Goal: Entertainment & Leisure: Consume media (video, audio)

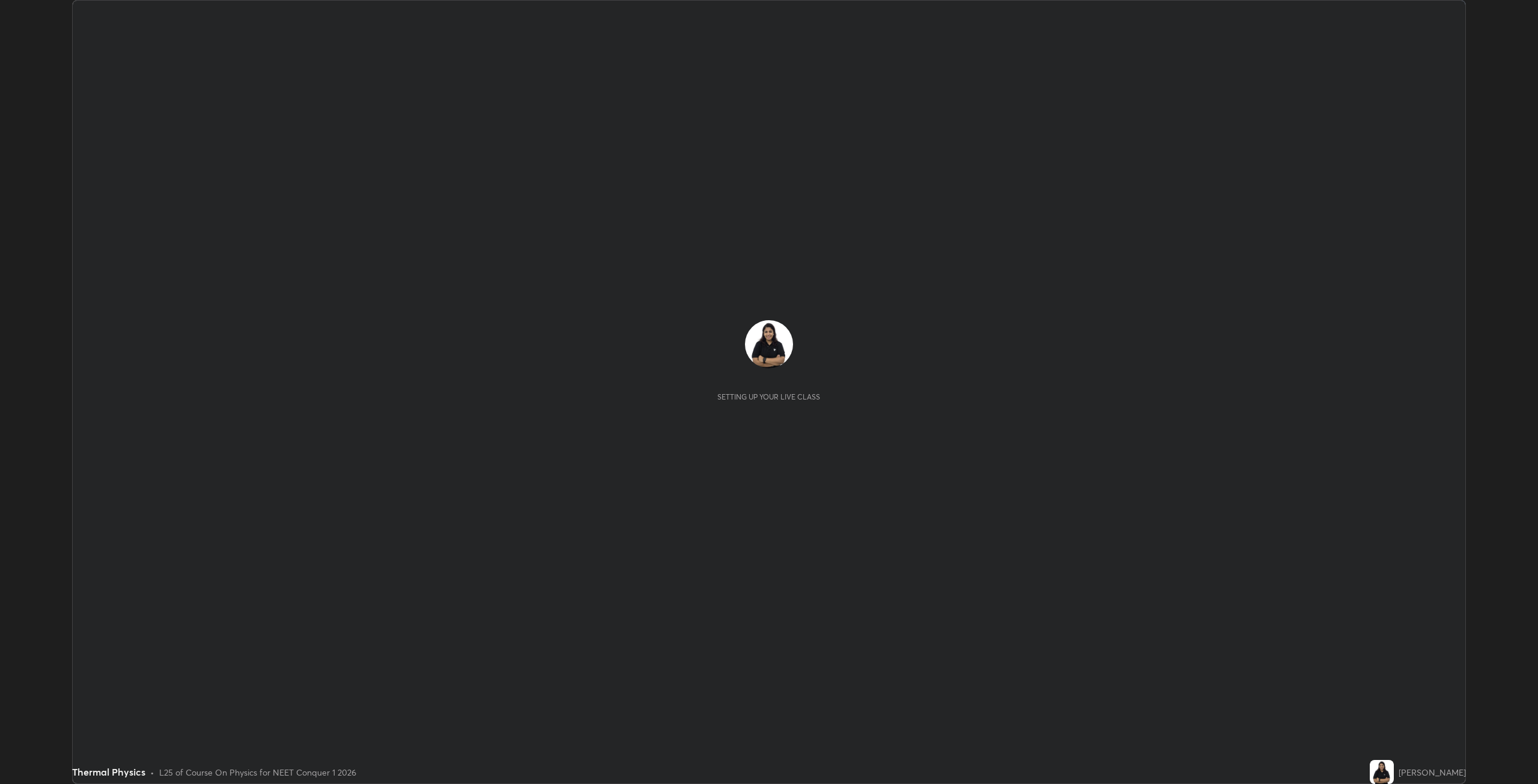
scroll to position [784, 1538]
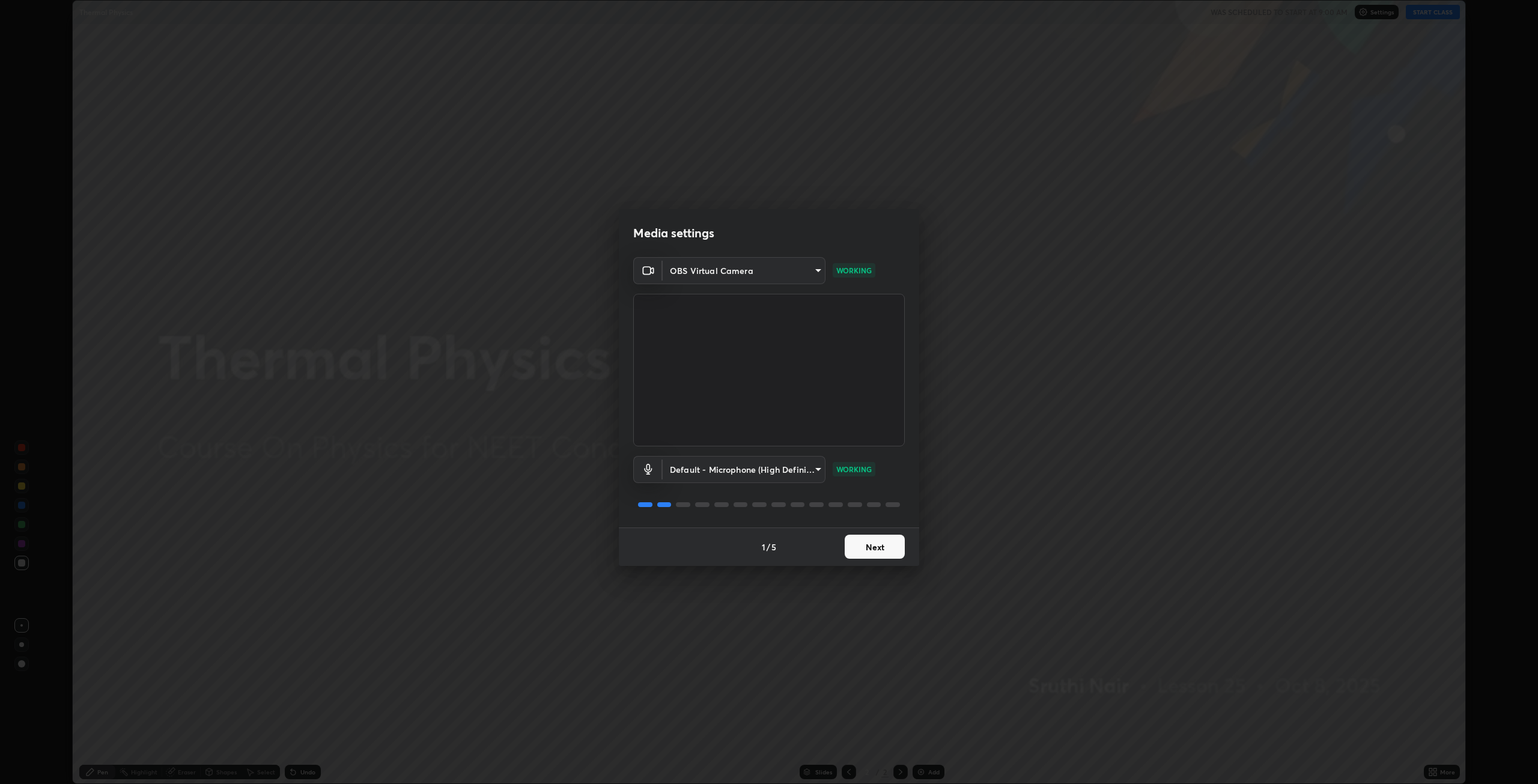
click at [887, 548] on button "Next" at bounding box center [875, 546] width 60 height 24
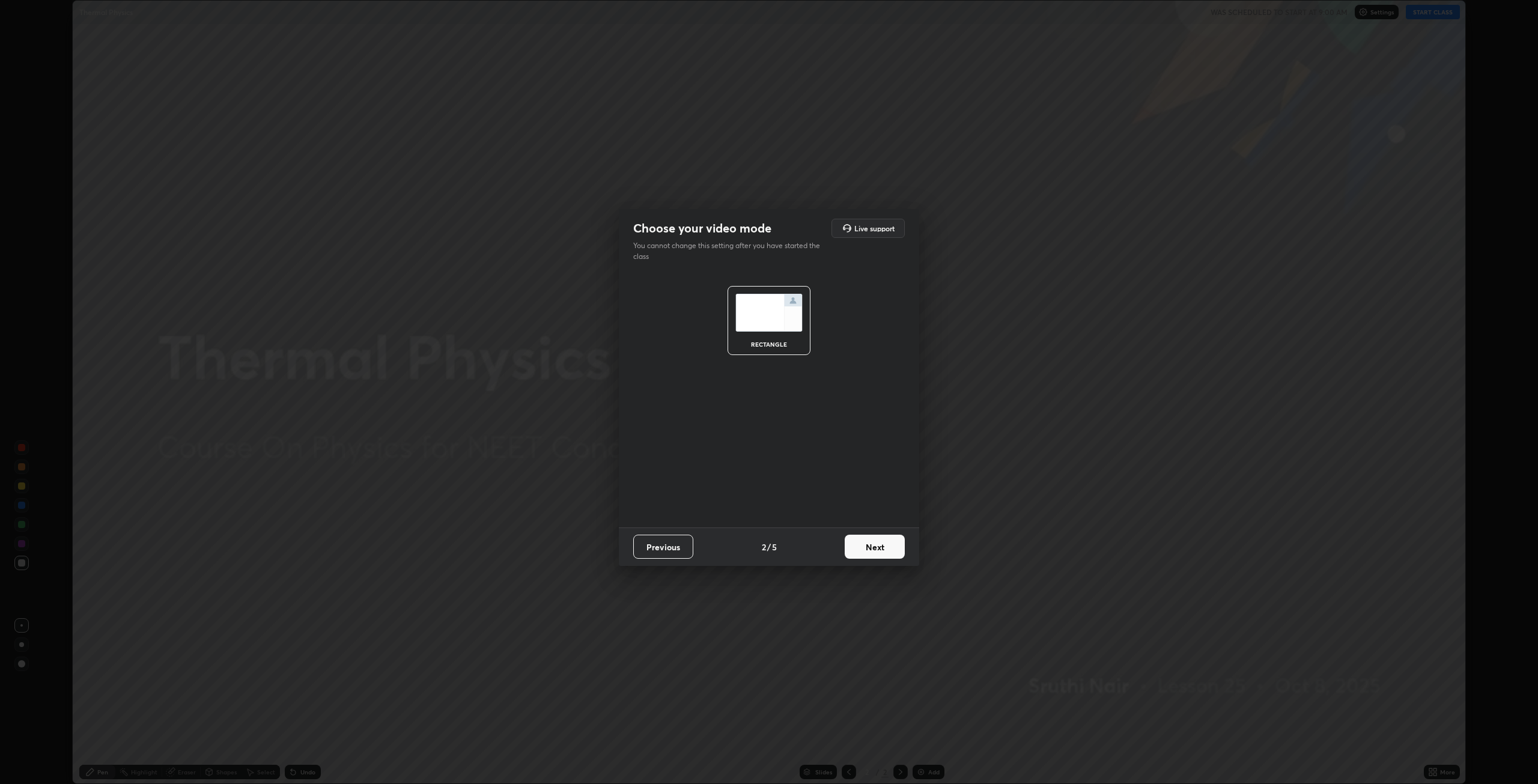
click at [883, 538] on button "Next" at bounding box center [875, 546] width 60 height 24
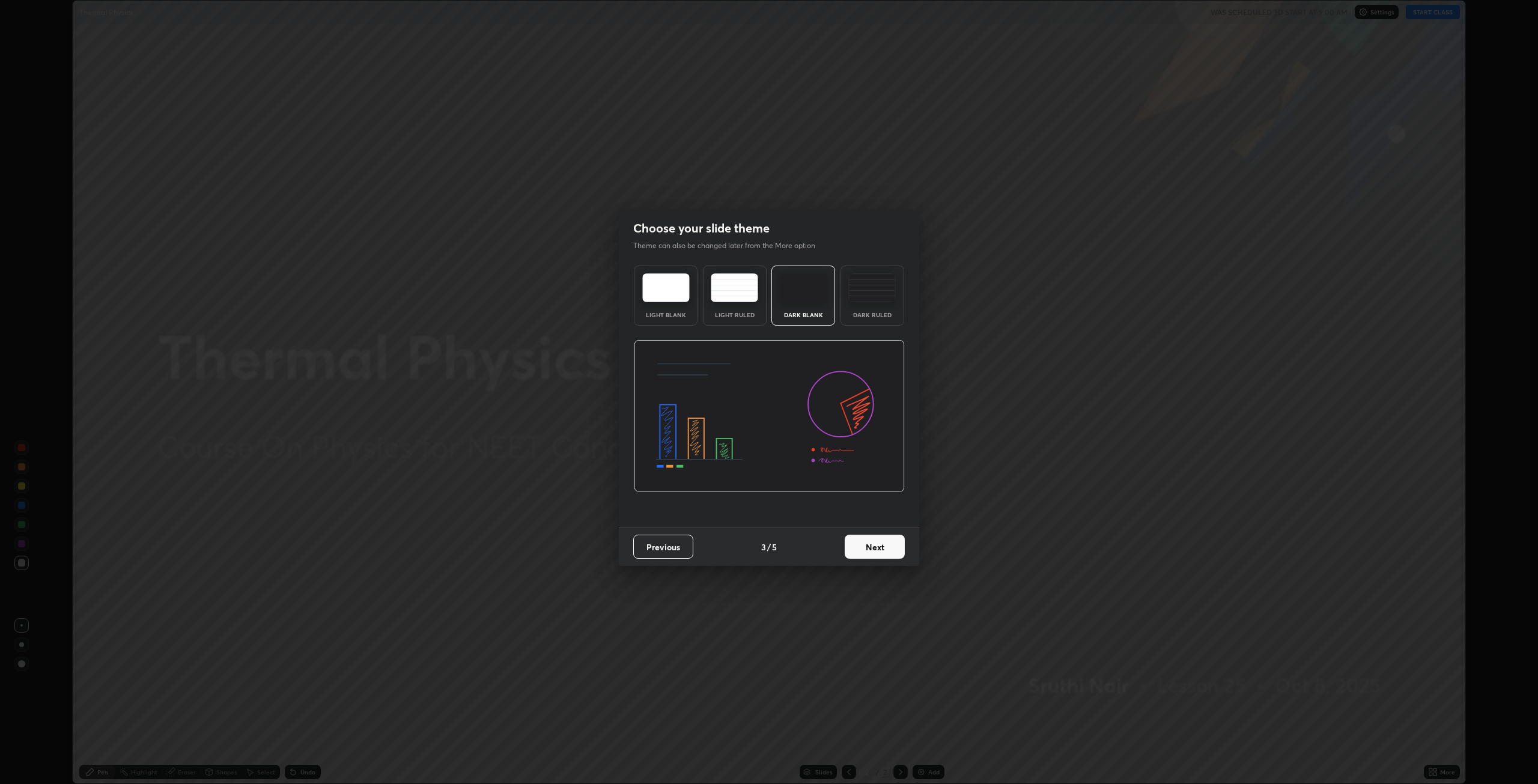
click at [882, 543] on button "Next" at bounding box center [875, 546] width 60 height 24
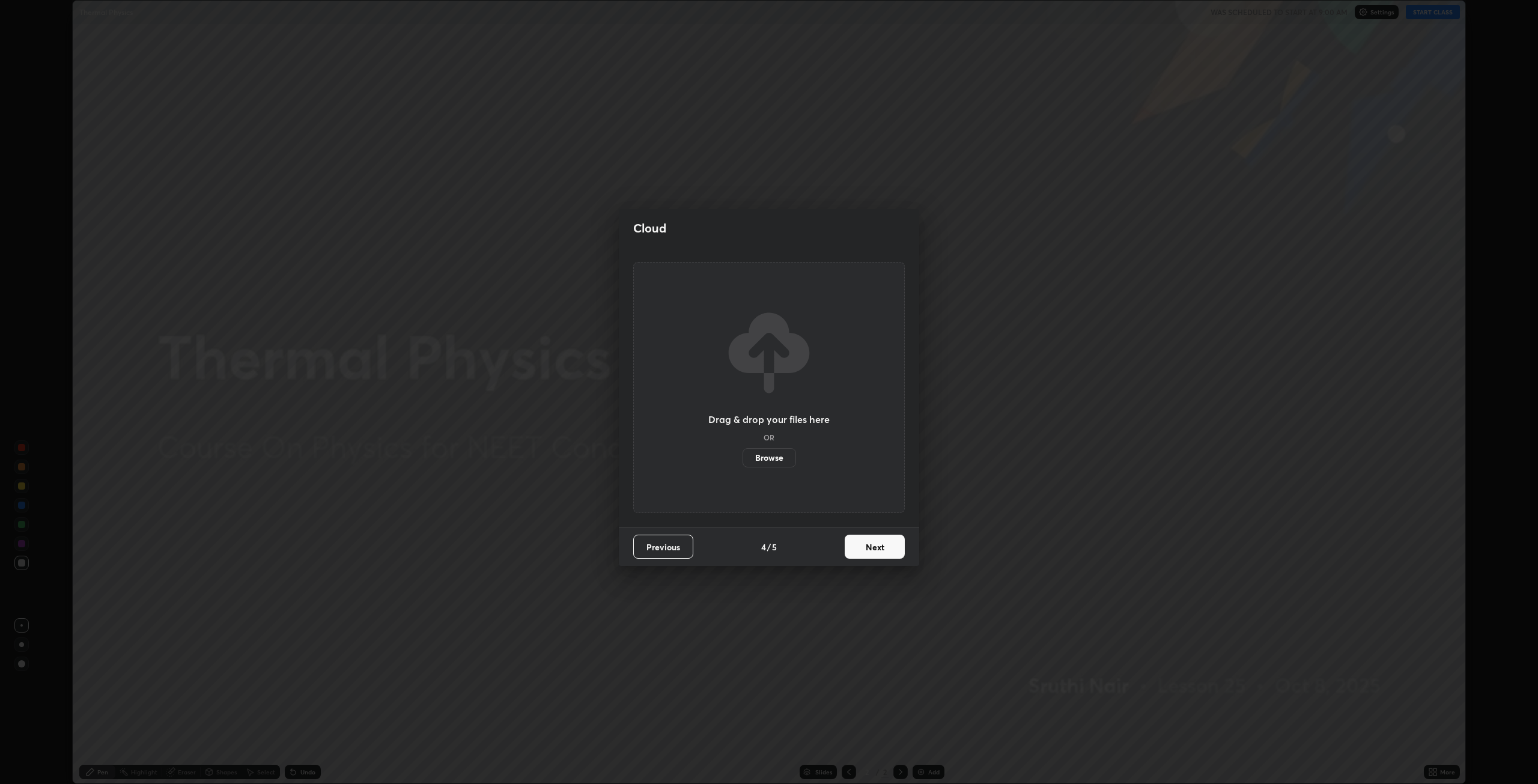
click at [879, 550] on button "Next" at bounding box center [875, 546] width 60 height 24
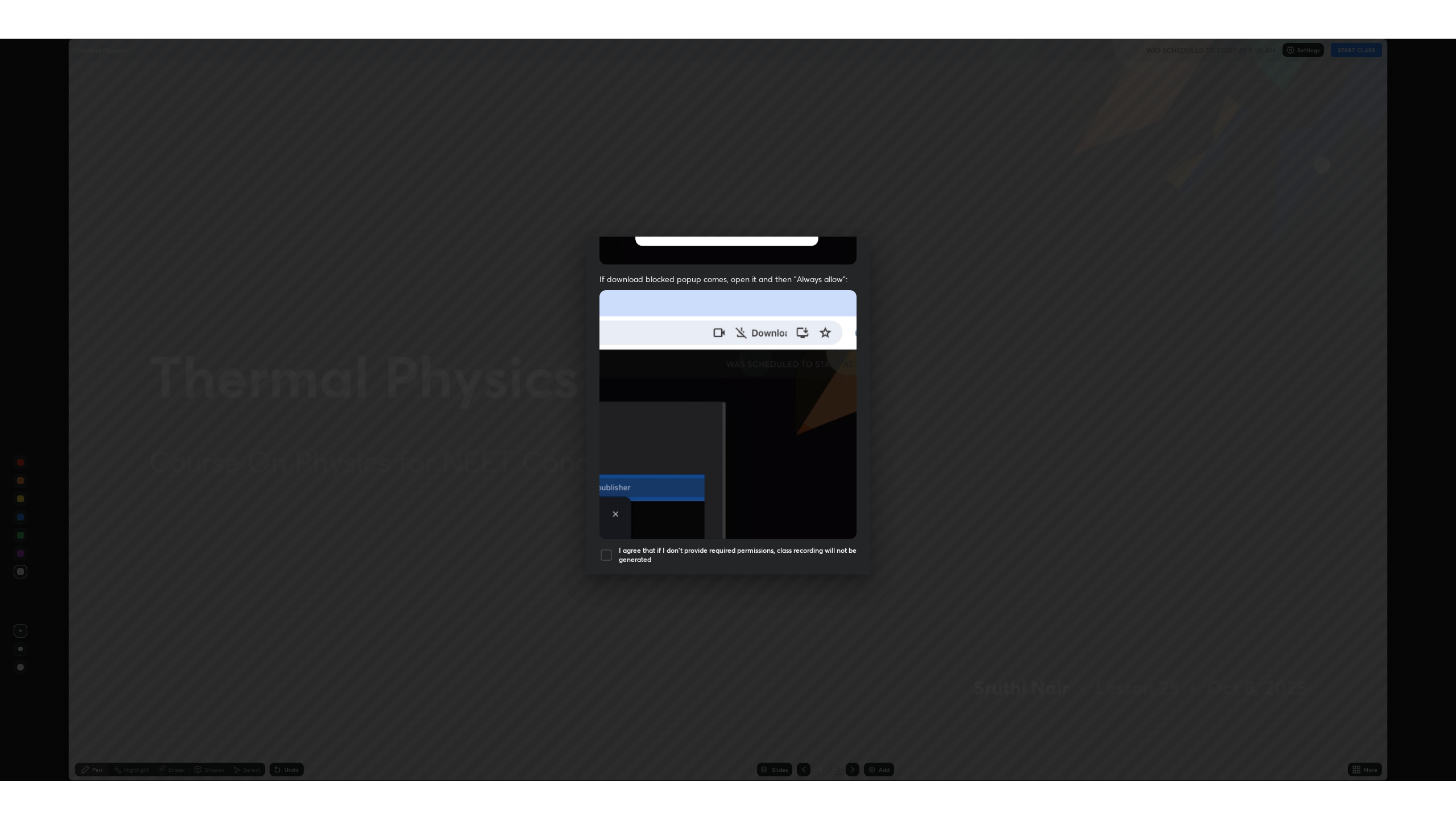
scroll to position [231, 0]
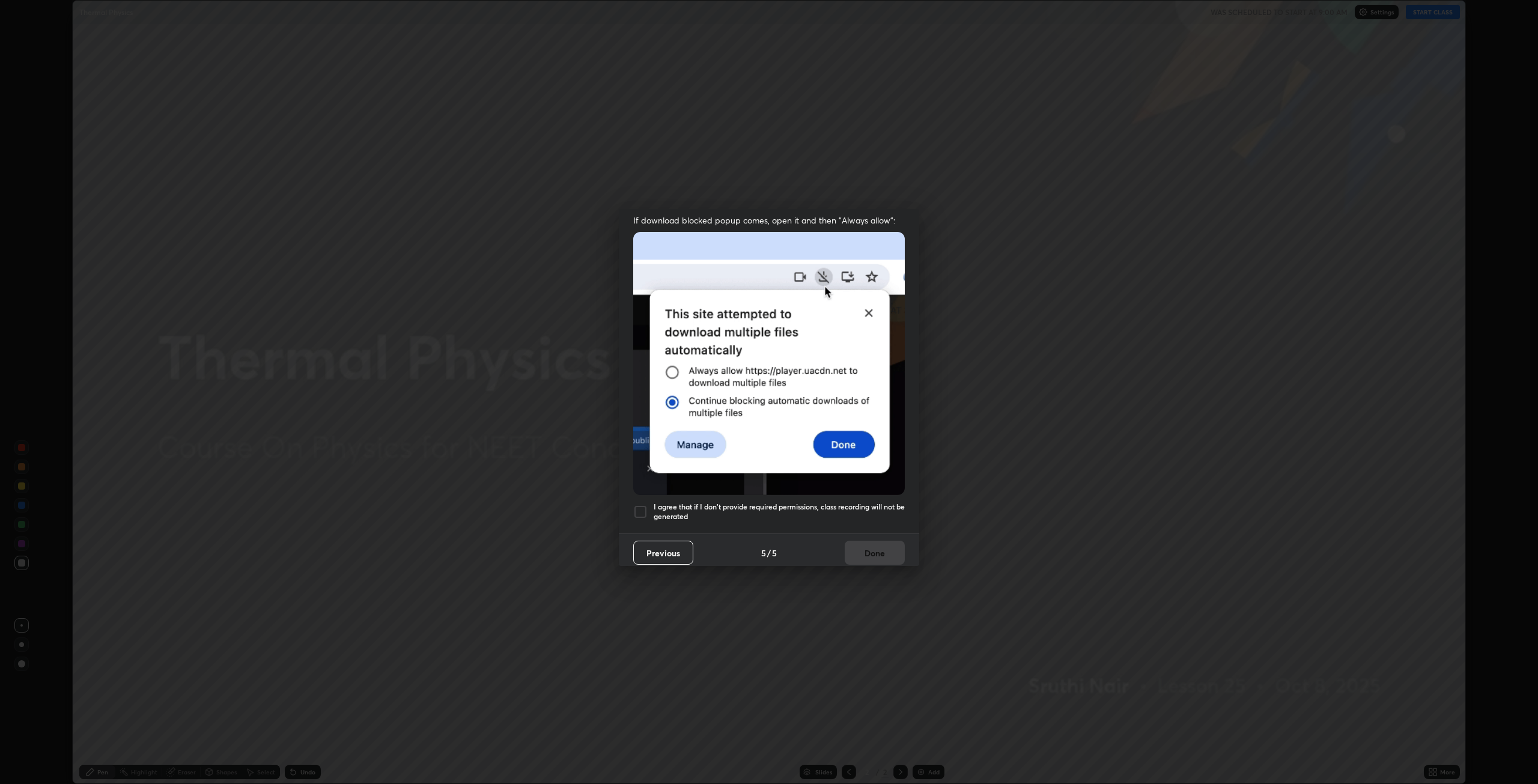
click at [641, 509] on div at bounding box center [640, 511] width 14 height 14
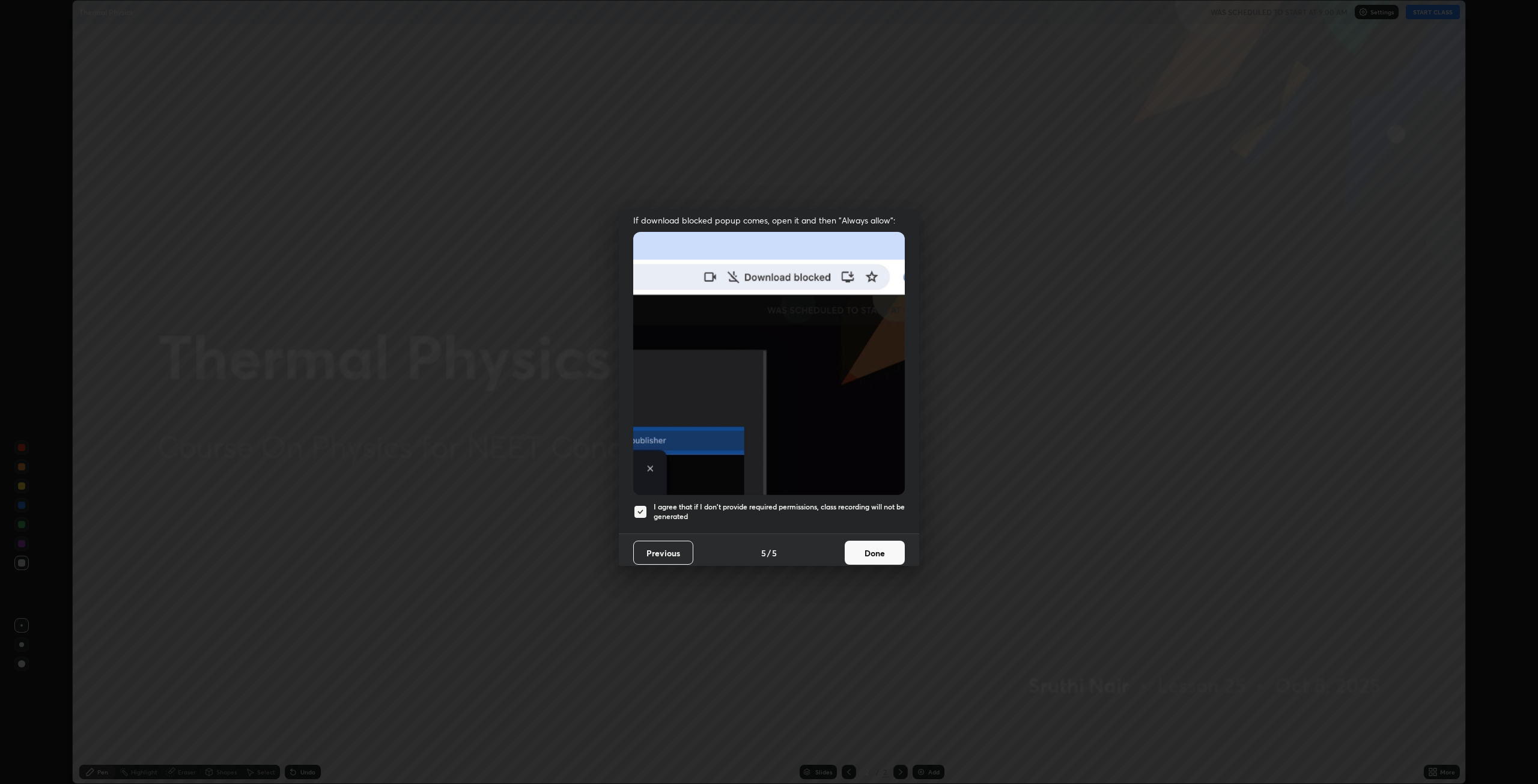
click at [884, 551] on button "Done" at bounding box center [875, 552] width 60 height 24
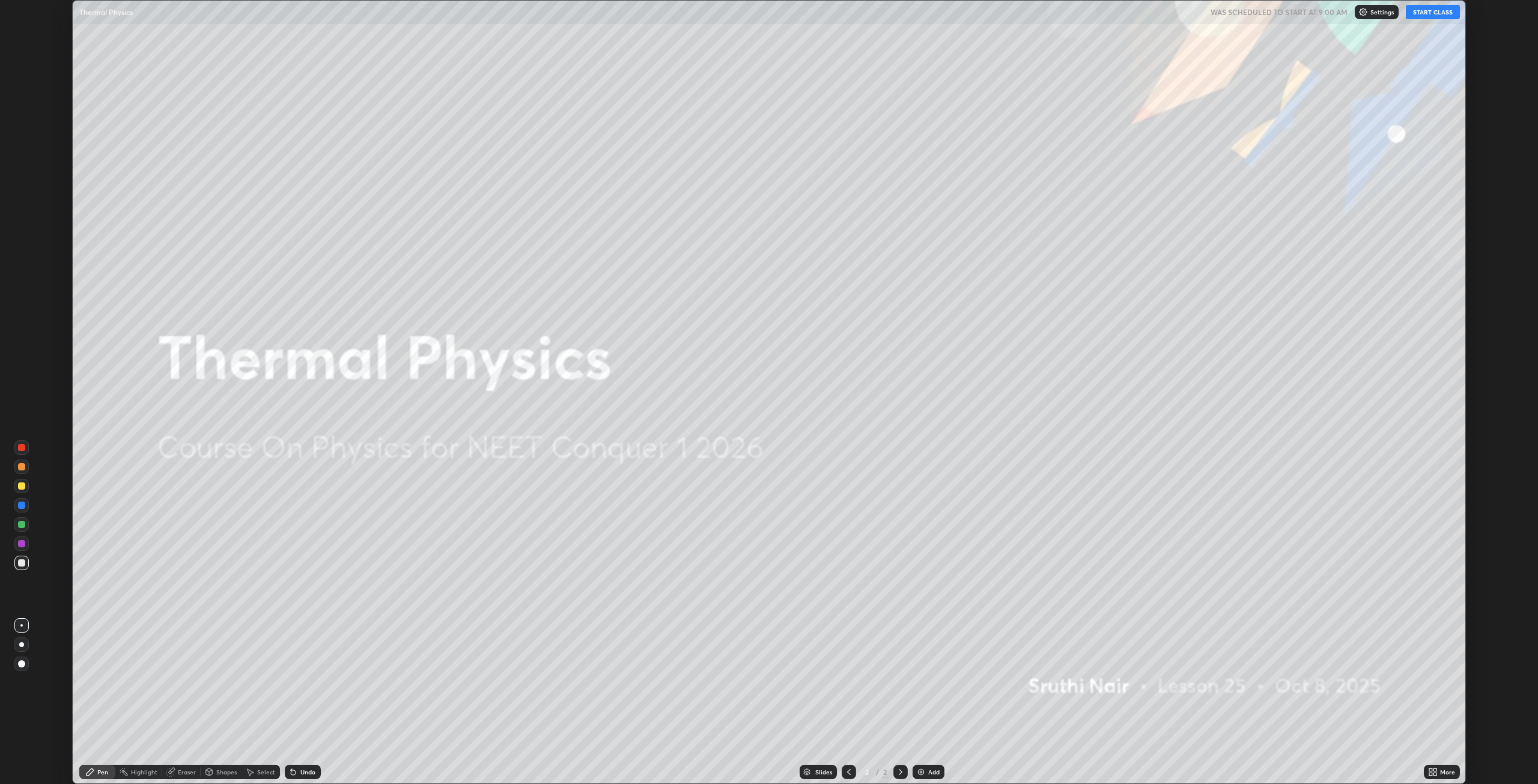
click at [1428, 12] on button "START CLASS" at bounding box center [1433, 12] width 54 height 14
click at [894, 771] on div at bounding box center [900, 771] width 14 height 14
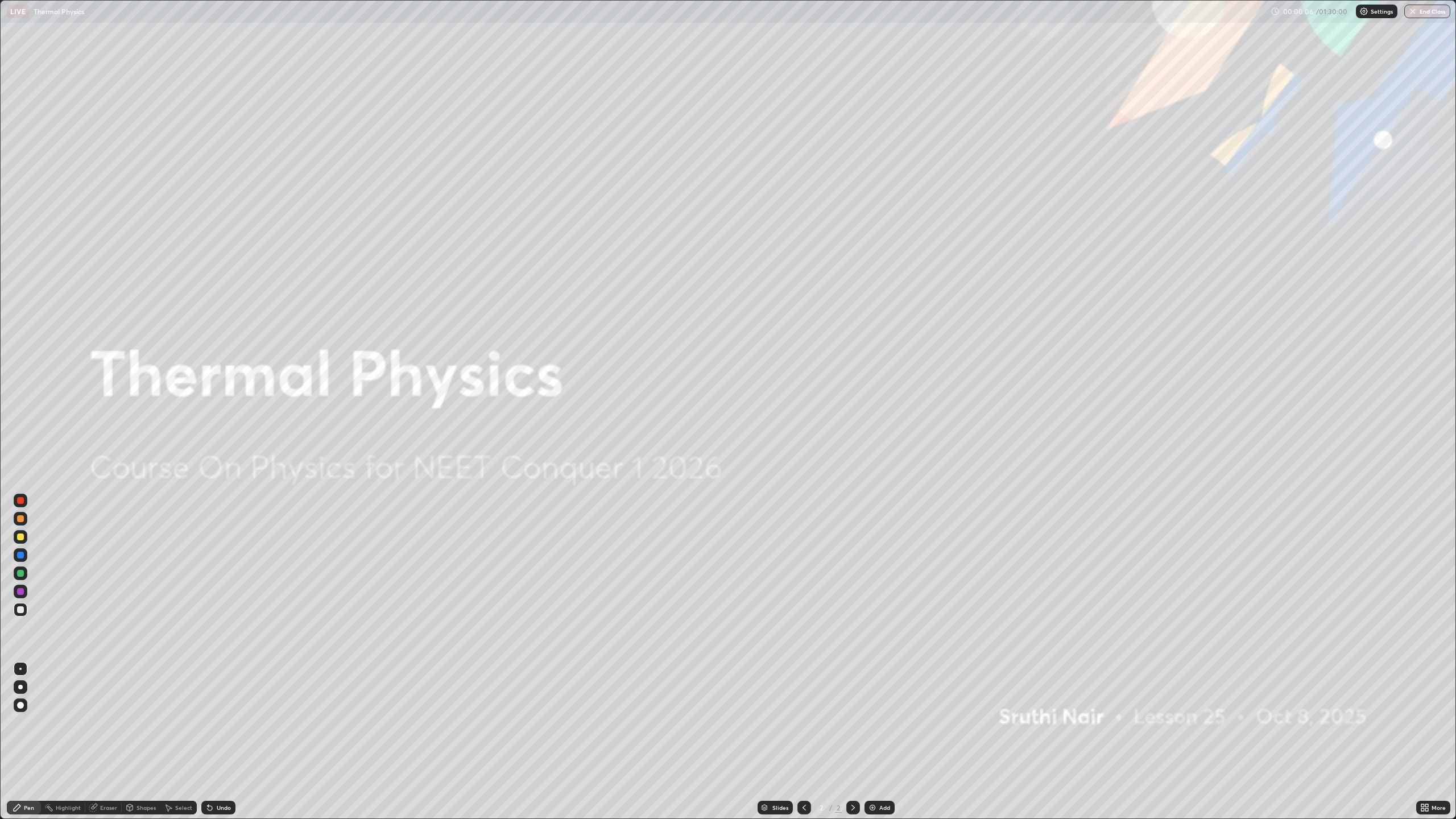
scroll to position [819, 1456]
click at [873, 742] on img at bounding box center [872, 807] width 9 height 9
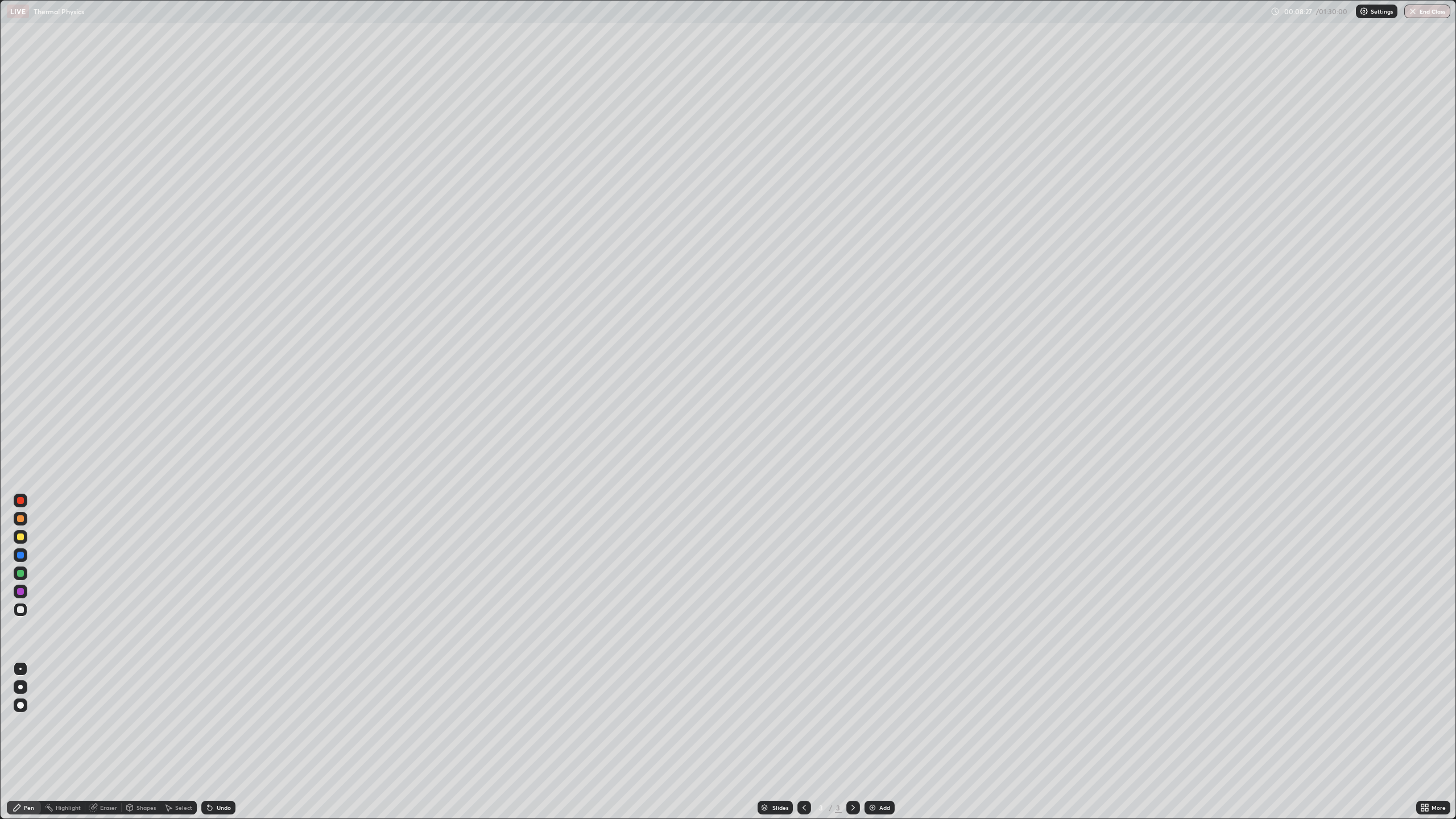
click at [879, 742] on div "Add" at bounding box center [884, 808] width 11 height 6
click at [218, 742] on div "Undo" at bounding box center [218, 807] width 34 height 14
click at [112, 742] on div "Eraser" at bounding box center [109, 808] width 17 height 6
click at [26, 742] on div "Pen" at bounding box center [23, 807] width 34 height 14
click at [877, 742] on div "Add" at bounding box center [880, 807] width 30 height 14
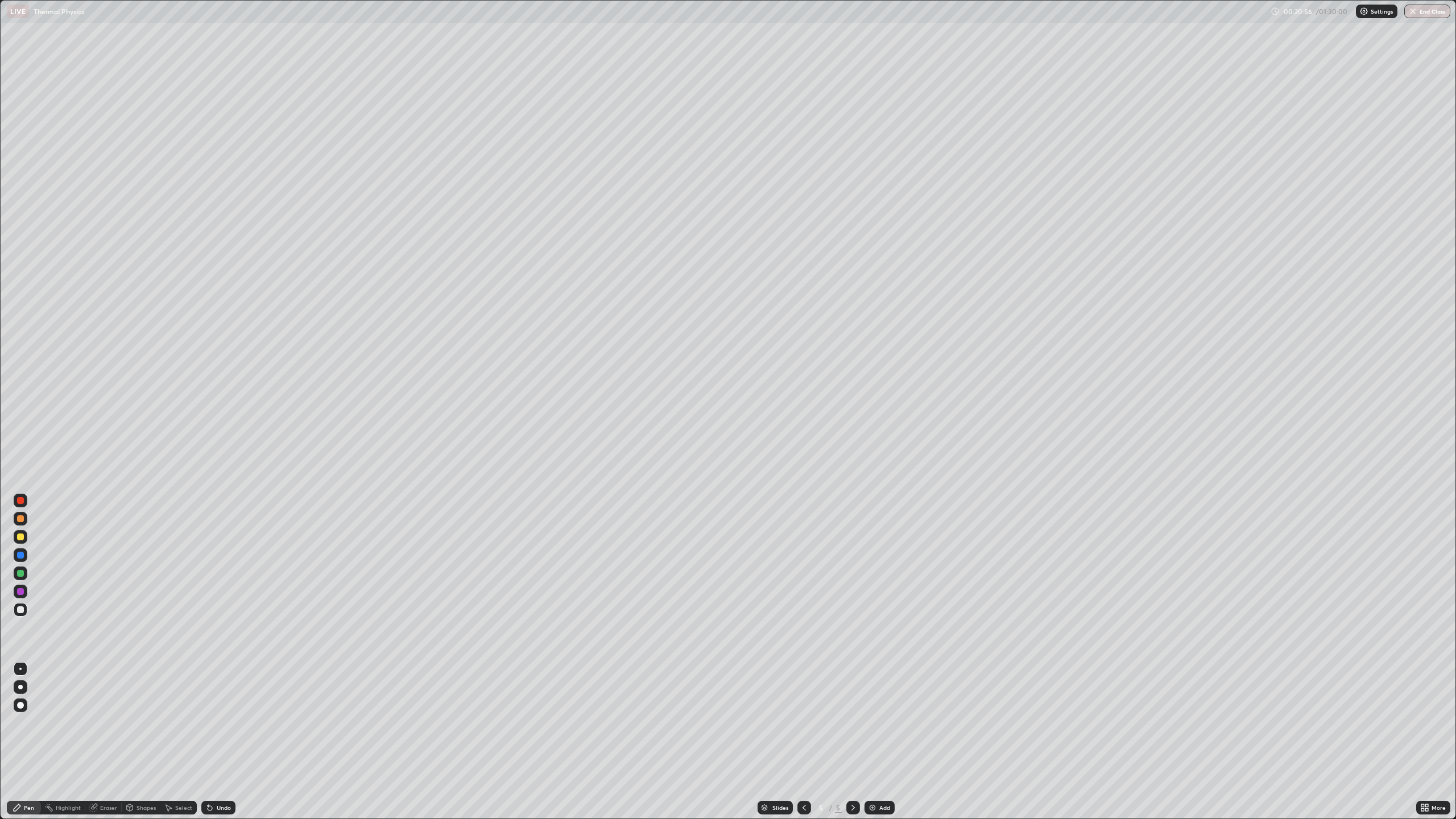
click at [876, 742] on div "Add" at bounding box center [880, 807] width 30 height 14
click at [877, 742] on div "Add" at bounding box center [880, 807] width 30 height 14
click at [140, 742] on div "Shapes" at bounding box center [141, 807] width 39 height 14
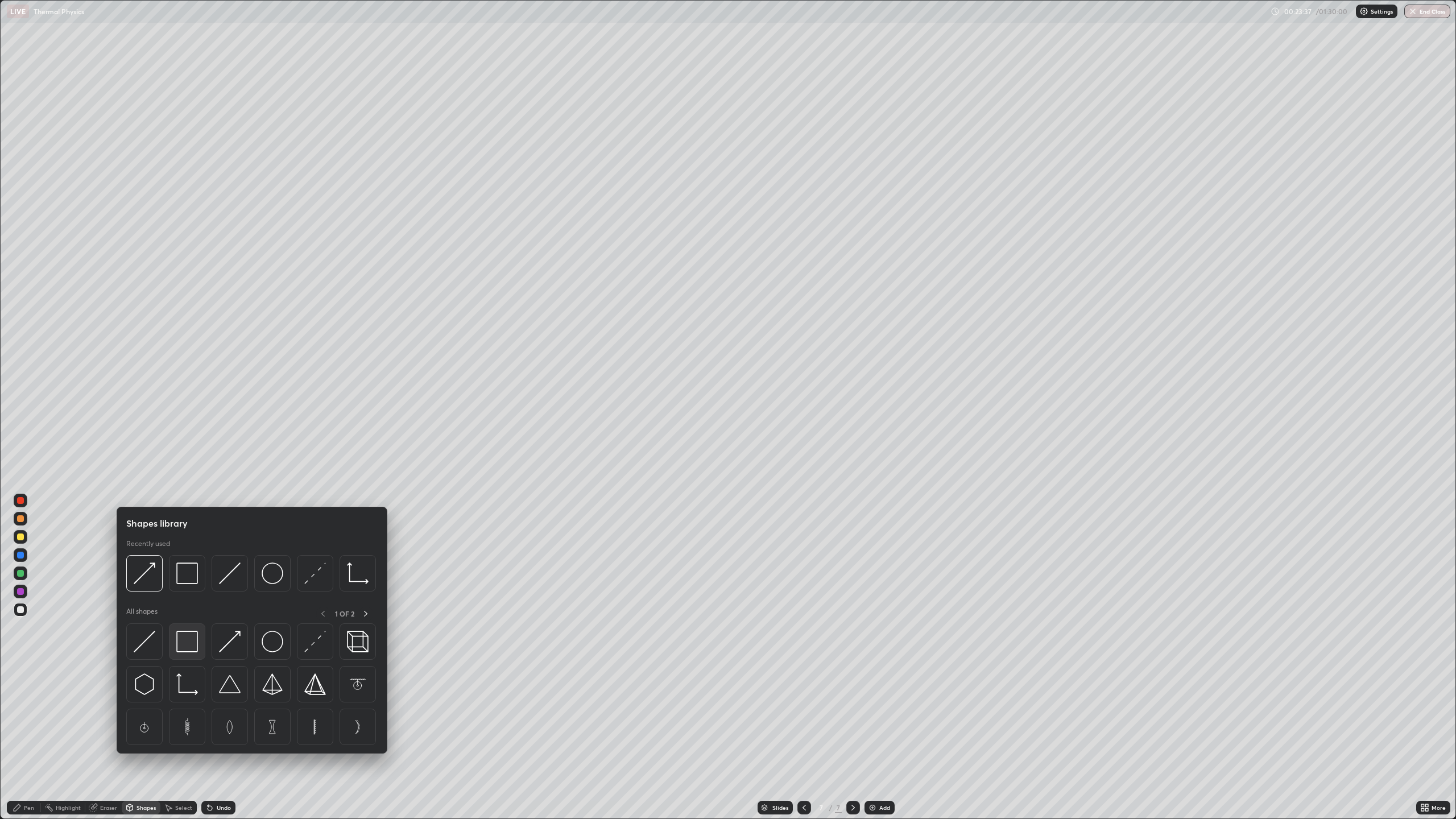
click at [183, 633] on img at bounding box center [187, 642] width 21 height 21
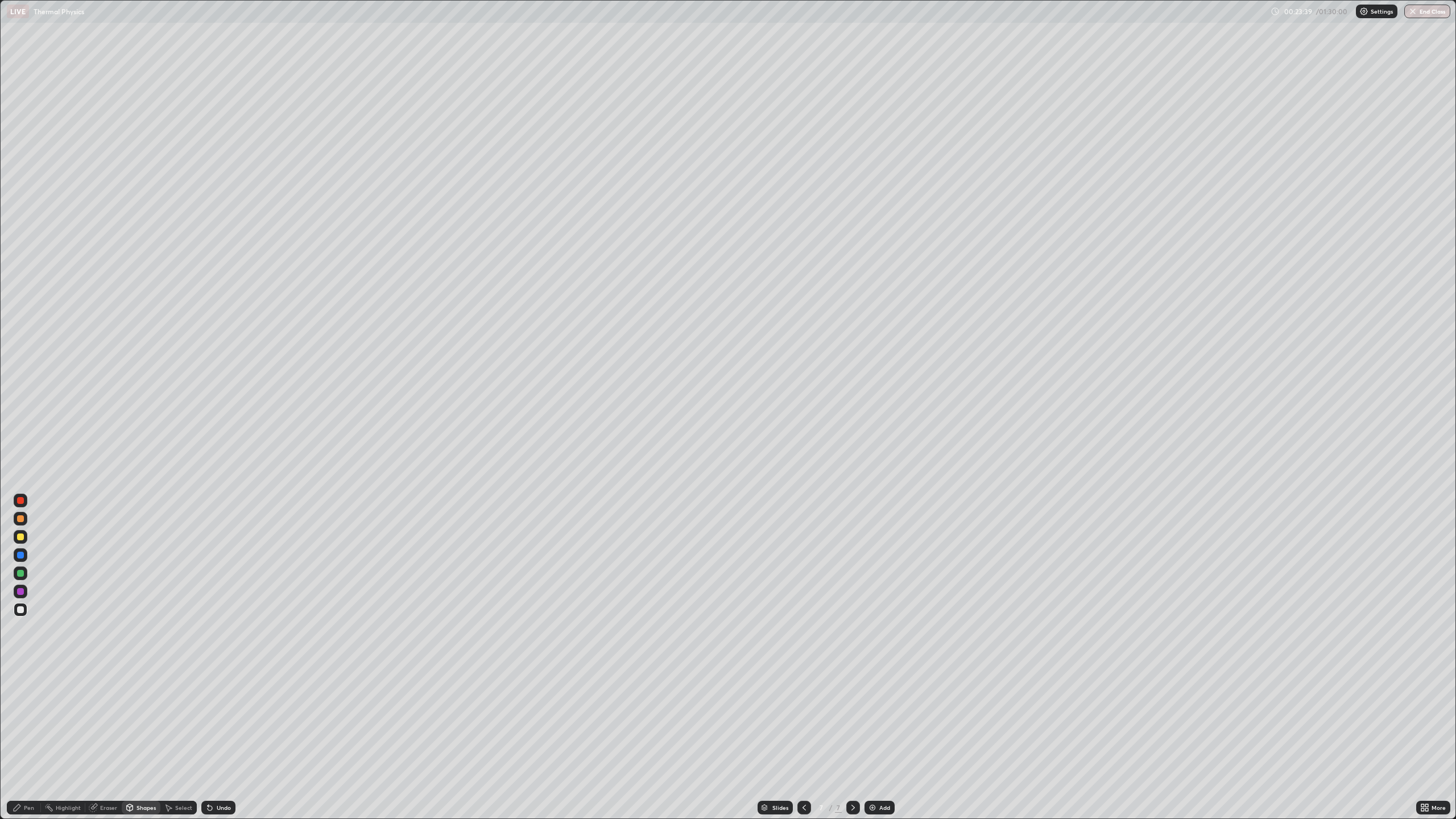
click at [17, 535] on div at bounding box center [20, 537] width 7 height 7
click at [143, 742] on div "Shapes" at bounding box center [146, 808] width 20 height 6
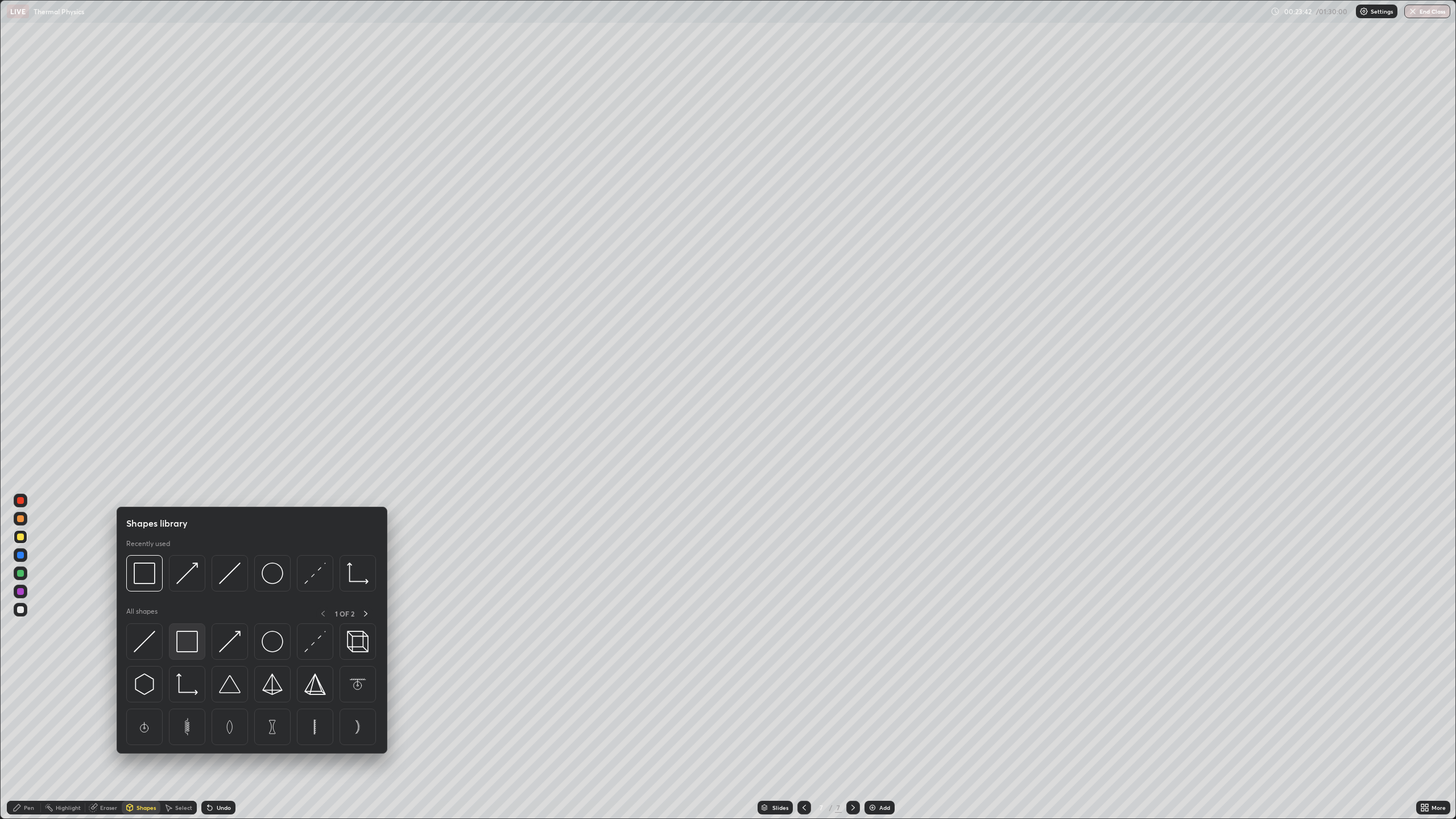
click at [186, 639] on img at bounding box center [187, 642] width 21 height 21
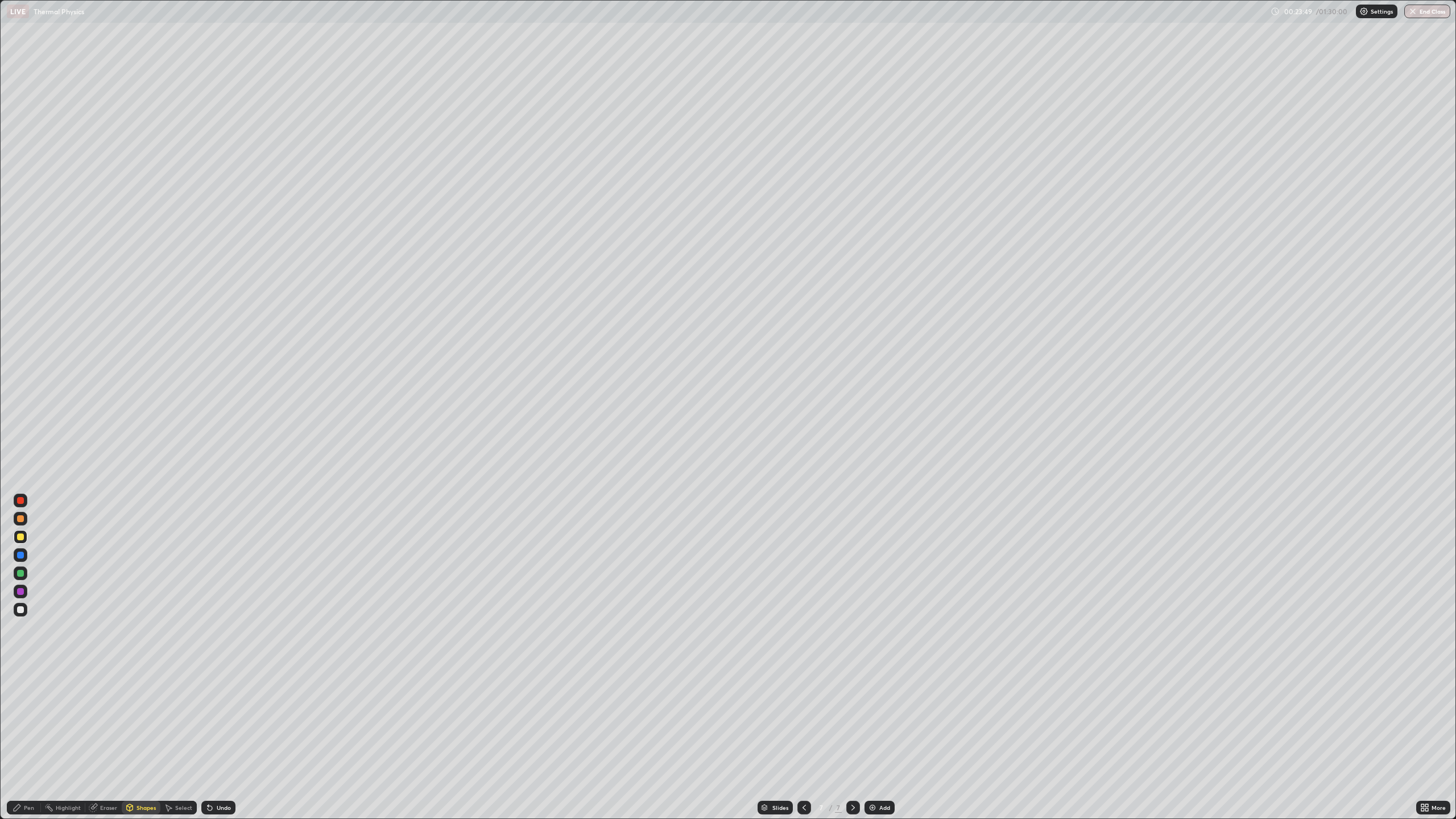
click at [34, 742] on div "Pen" at bounding box center [28, 808] width 10 height 6
click at [23, 500] on div at bounding box center [20, 500] width 7 height 7
click at [20, 555] on div at bounding box center [20, 555] width 7 height 7
click at [18, 518] on div at bounding box center [20, 518] width 7 height 7
click at [23, 566] on div at bounding box center [20, 573] width 14 height 14
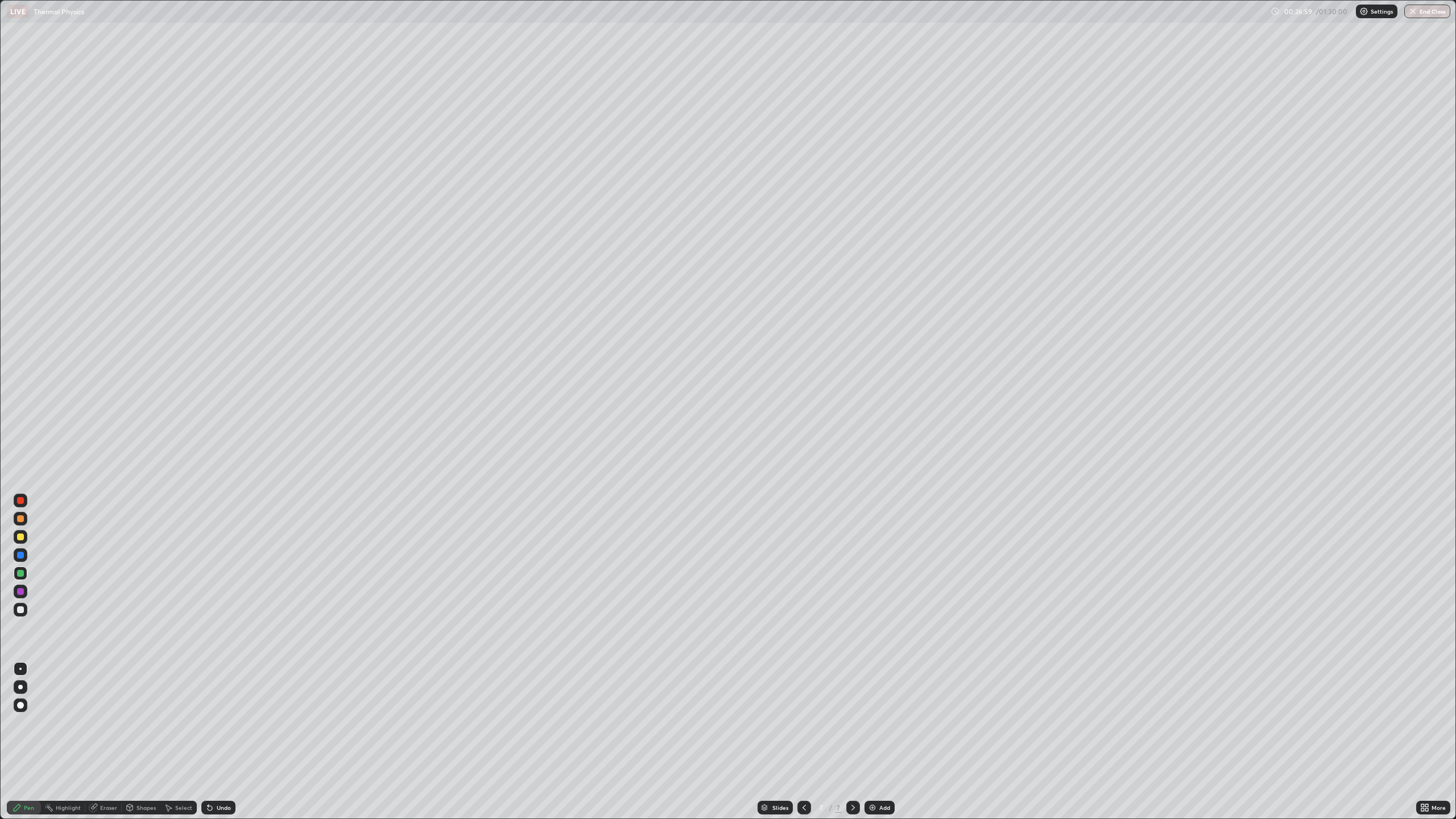
click at [220, 742] on div "Undo" at bounding box center [218, 807] width 34 height 14
click at [217, 742] on div "Undo" at bounding box center [224, 808] width 14 height 6
click at [212, 742] on icon at bounding box center [210, 807] width 9 height 9
click at [208, 742] on icon at bounding box center [208, 805] width 1 height 1
click at [212, 742] on icon at bounding box center [210, 807] width 9 height 9
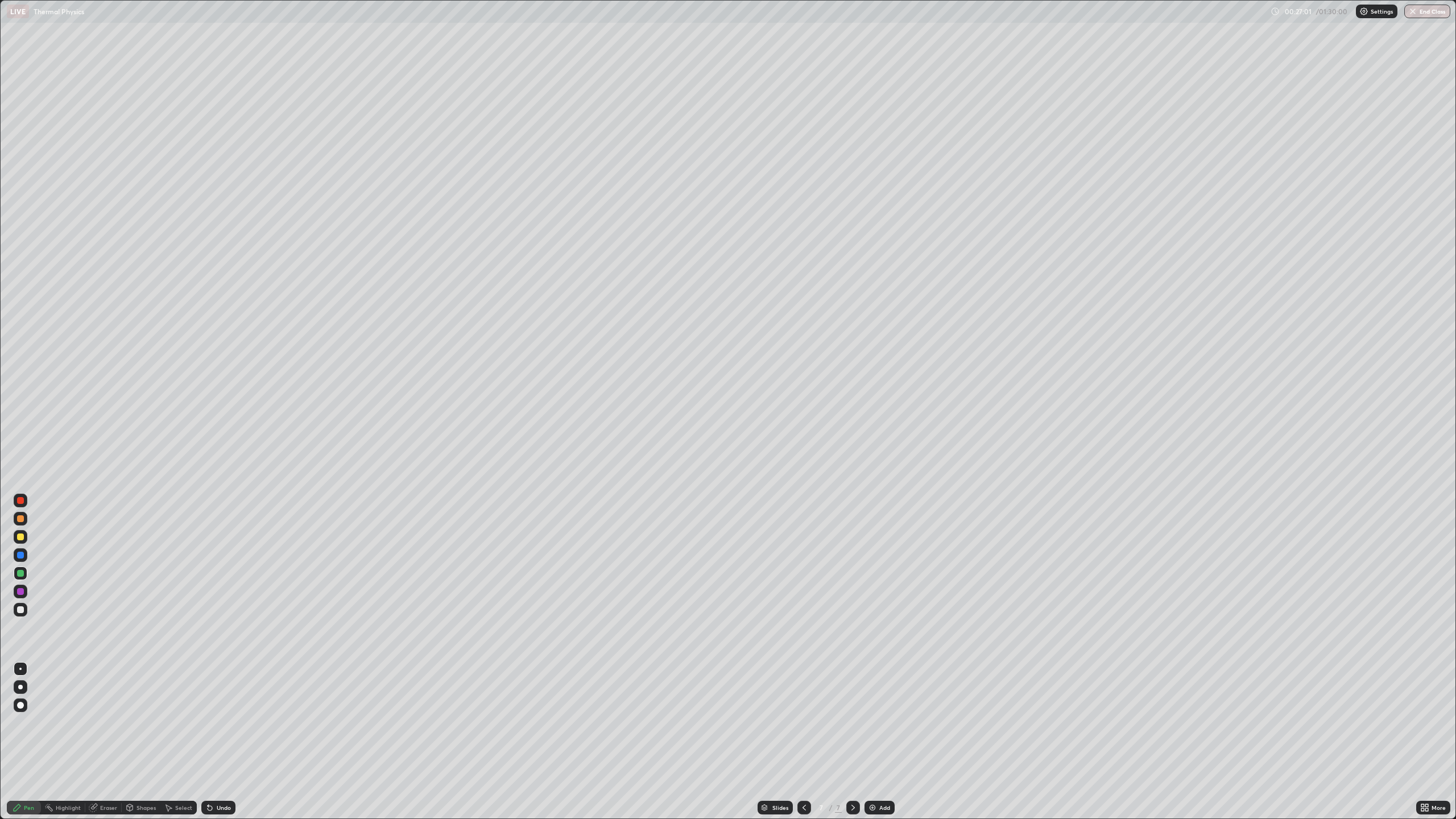
click at [215, 742] on div "Undo" at bounding box center [218, 807] width 34 height 14
click at [101, 742] on div "Eraser" at bounding box center [109, 808] width 17 height 6
click at [16, 742] on div "Pen" at bounding box center [23, 807] width 34 height 14
click at [24, 499] on div at bounding box center [20, 500] width 14 height 14
click at [25, 497] on div at bounding box center [20, 500] width 14 height 14
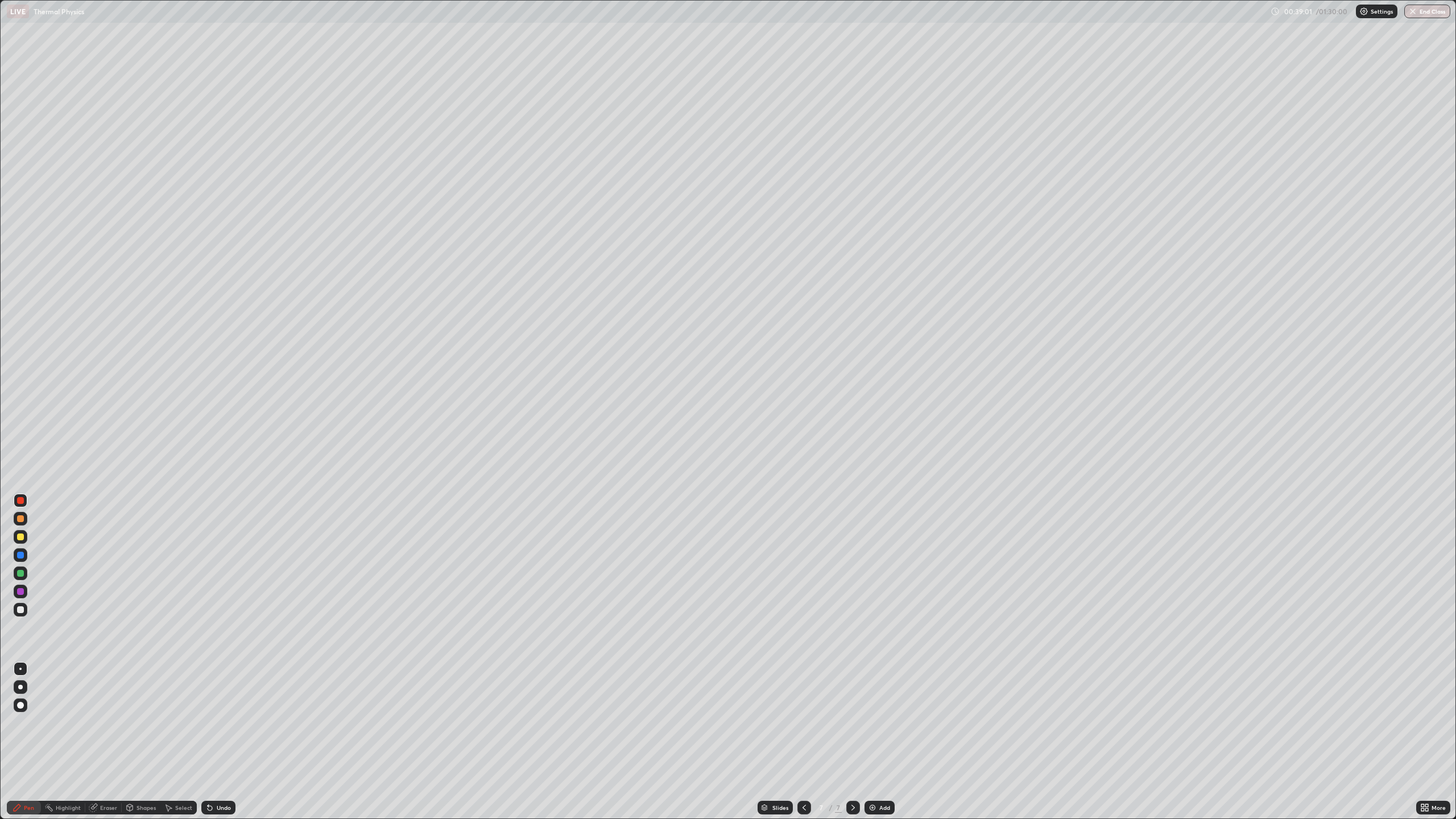
click at [880, 742] on div "Add" at bounding box center [884, 808] width 11 height 6
click at [23, 535] on div at bounding box center [20, 537] width 7 height 7
click at [20, 608] on div at bounding box center [20, 610] width 7 height 7
click at [20, 534] on div at bounding box center [20, 537] width 7 height 7
click at [23, 500] on div at bounding box center [20, 500] width 7 height 7
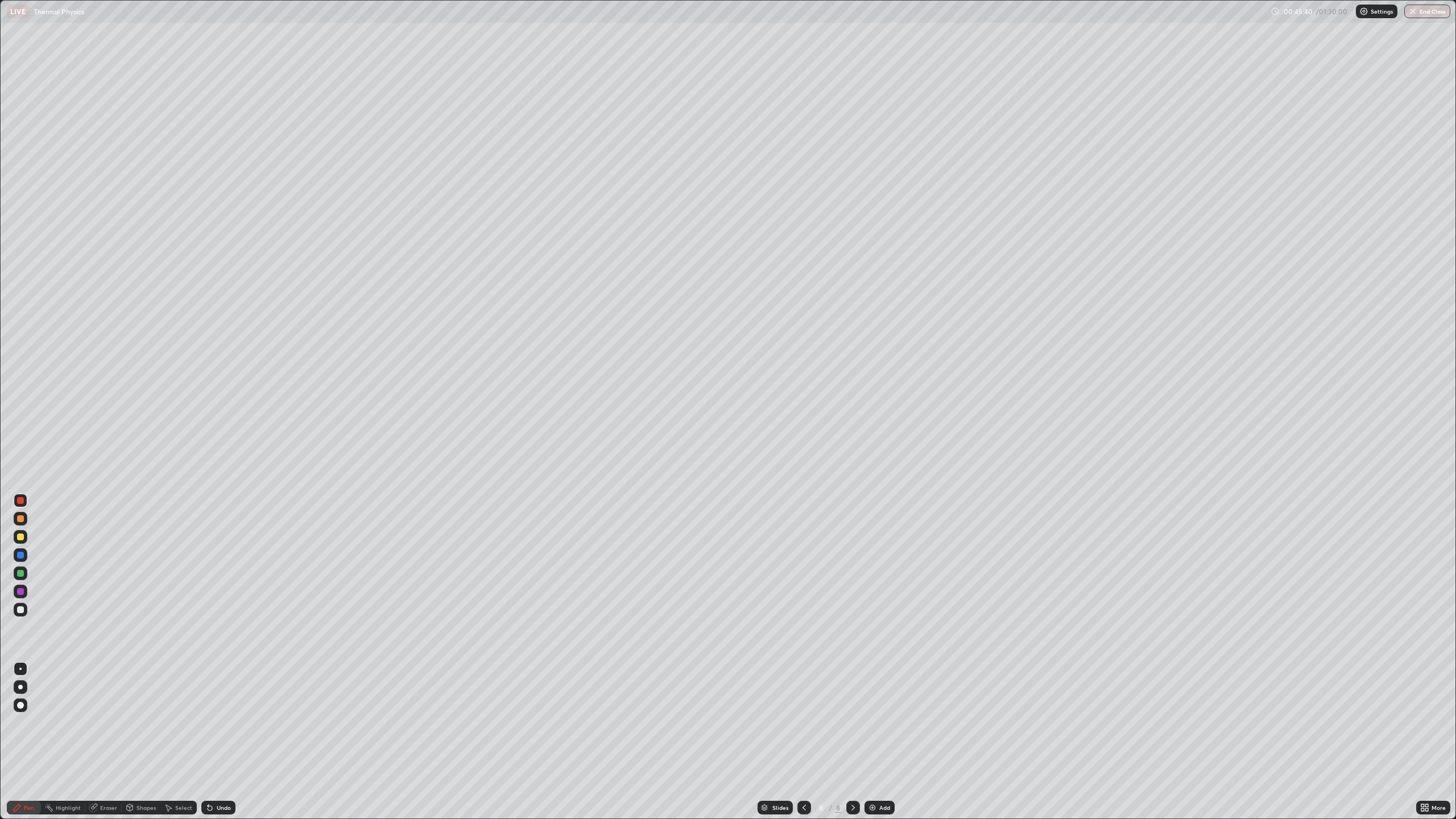
click at [881, 742] on div "Add" at bounding box center [884, 808] width 11 height 6
click at [20, 607] on div at bounding box center [20, 610] width 7 height 7
click at [878, 742] on div "Add" at bounding box center [880, 807] width 30 height 14
click at [100, 742] on div "Eraser" at bounding box center [103, 807] width 36 height 14
click at [20, 742] on div "Pen" at bounding box center [23, 807] width 34 height 14
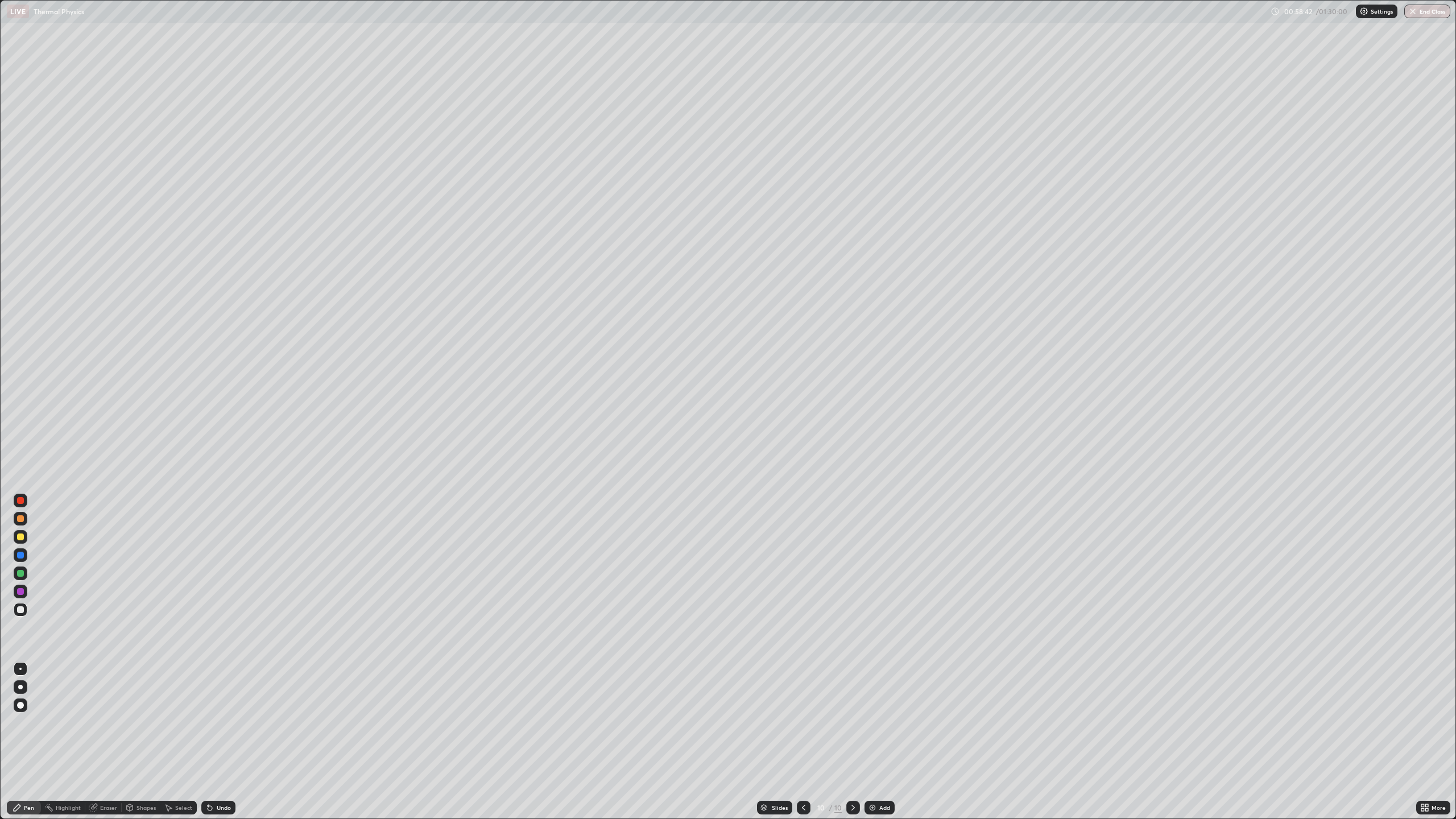
click at [108, 742] on div "Eraser" at bounding box center [109, 808] width 17 height 6
click at [101, 742] on div "Eraser" at bounding box center [109, 808] width 17 height 6
click at [20, 742] on icon at bounding box center [17, 807] width 9 height 9
click at [880, 742] on div "Add" at bounding box center [884, 808] width 11 height 6
click at [100, 742] on div "Eraser" at bounding box center [109, 808] width 17 height 6
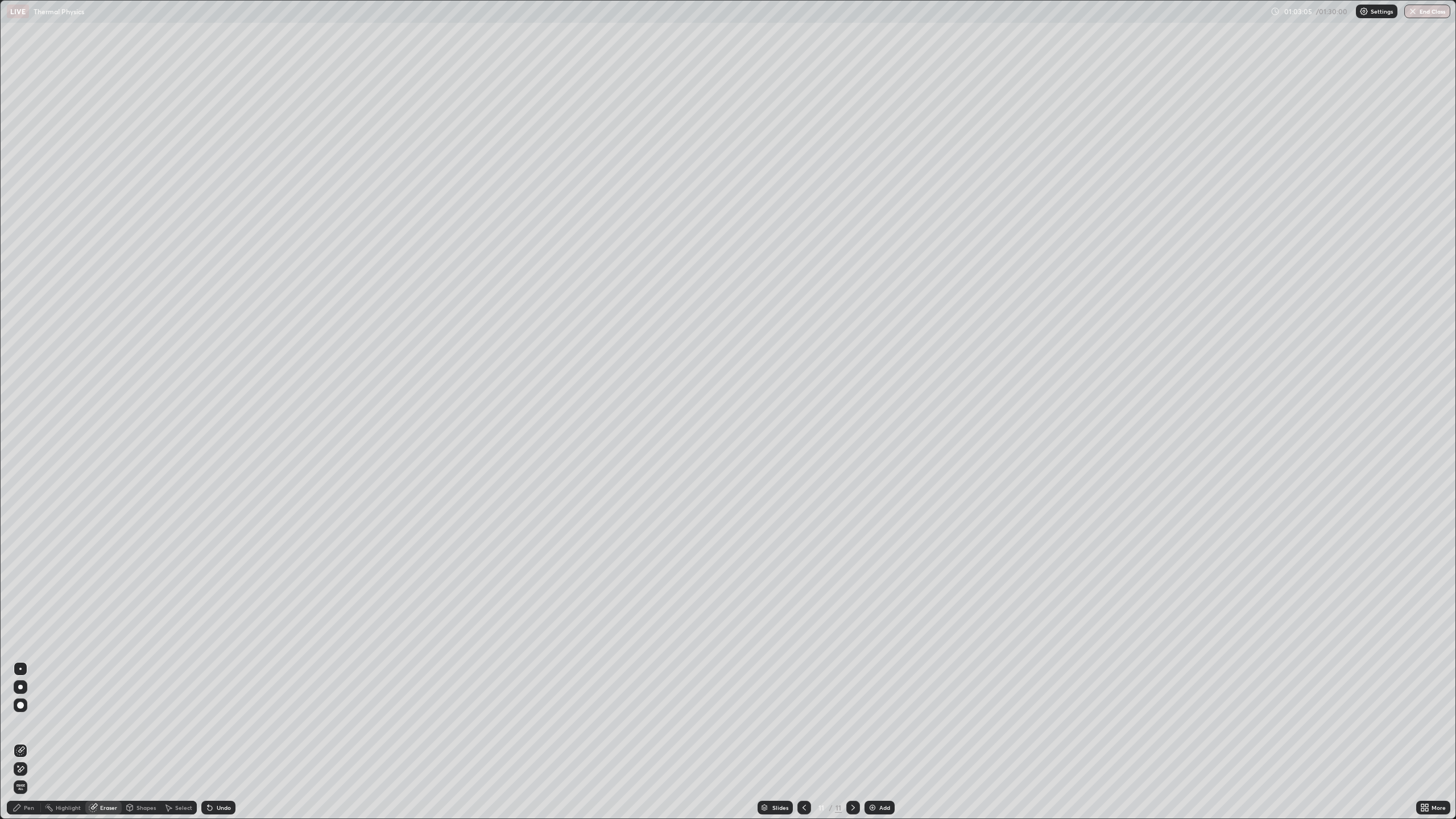
click at [24, 742] on div "Pen" at bounding box center [28, 808] width 10 height 6
click at [221, 742] on div "Undo" at bounding box center [224, 808] width 14 height 6
click at [218, 742] on div "Undo" at bounding box center [224, 808] width 14 height 6
click at [883, 742] on div "Add" at bounding box center [884, 808] width 11 height 6
